Goal: Task Accomplishment & Management: Complete application form

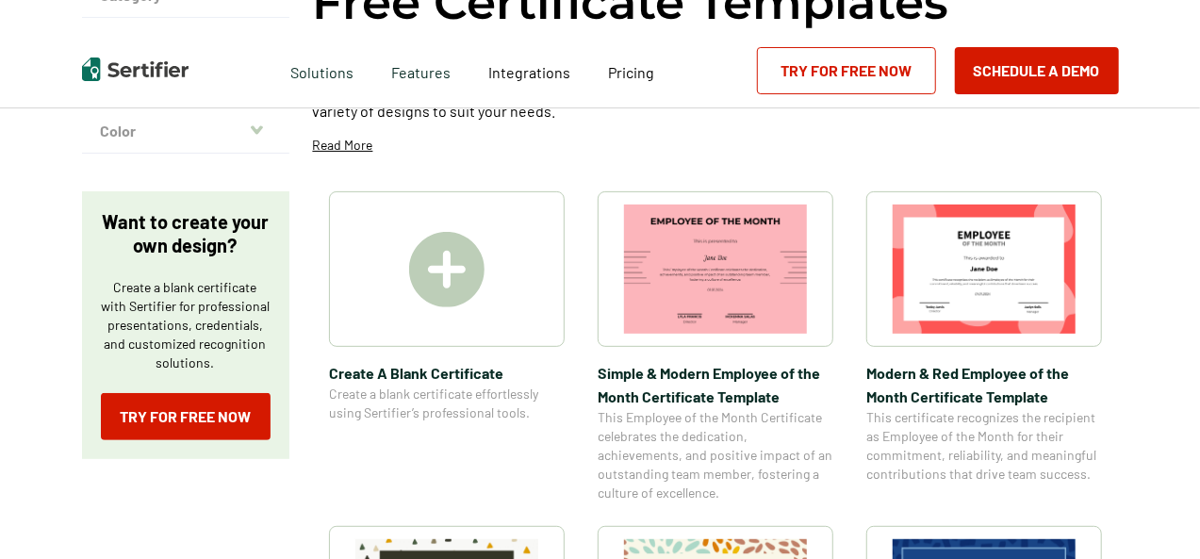
scroll to position [264, 0]
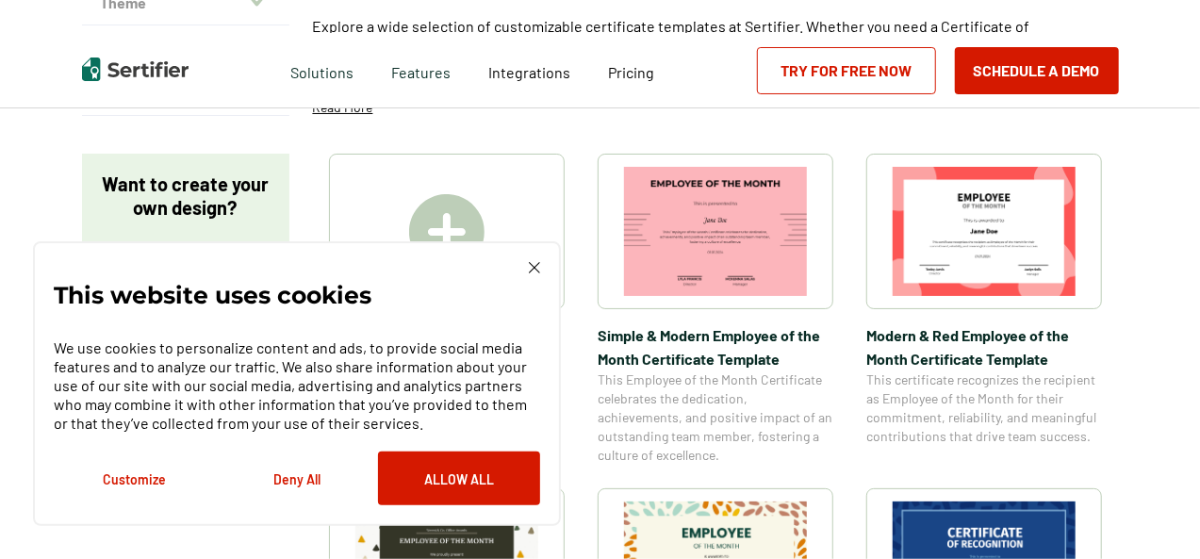
click at [300, 483] on button "Deny All" at bounding box center [297, 478] width 162 height 54
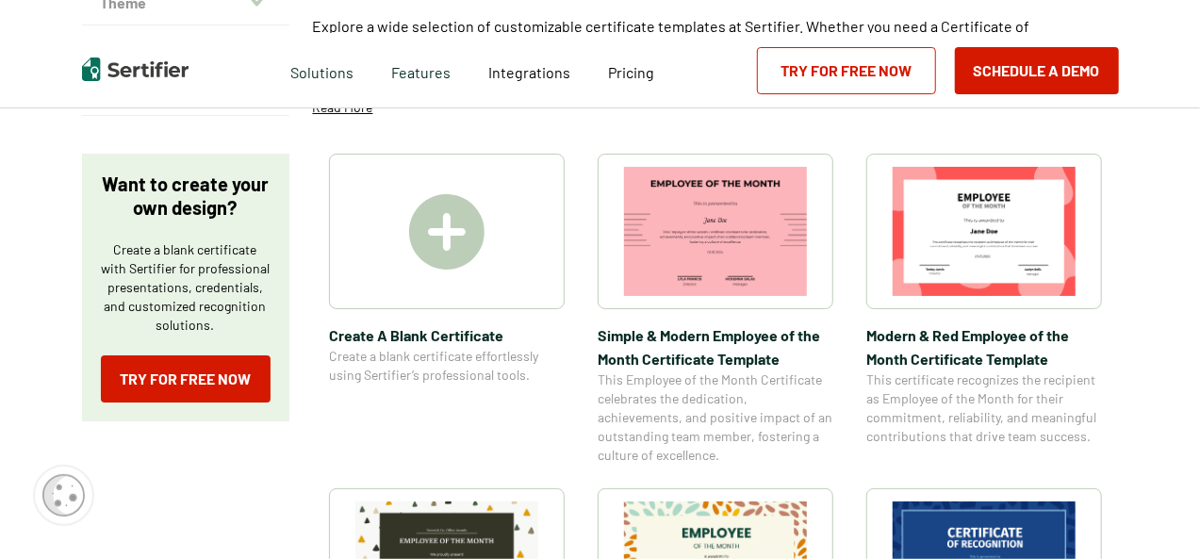
click at [436, 238] on img at bounding box center [446, 231] width 75 height 75
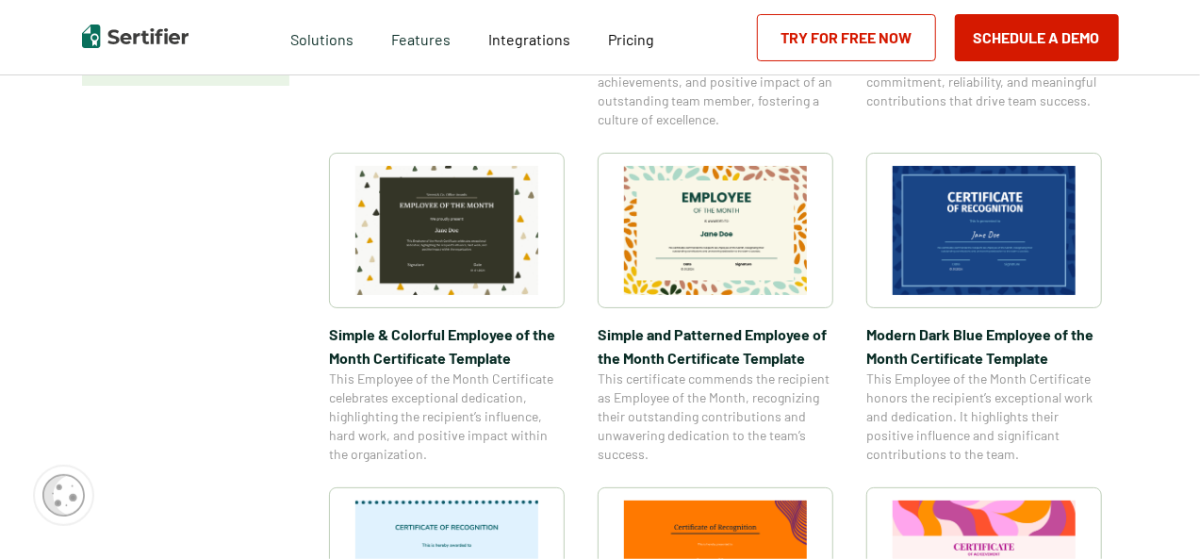
scroll to position [641, 0]
